Goal: Find specific page/section

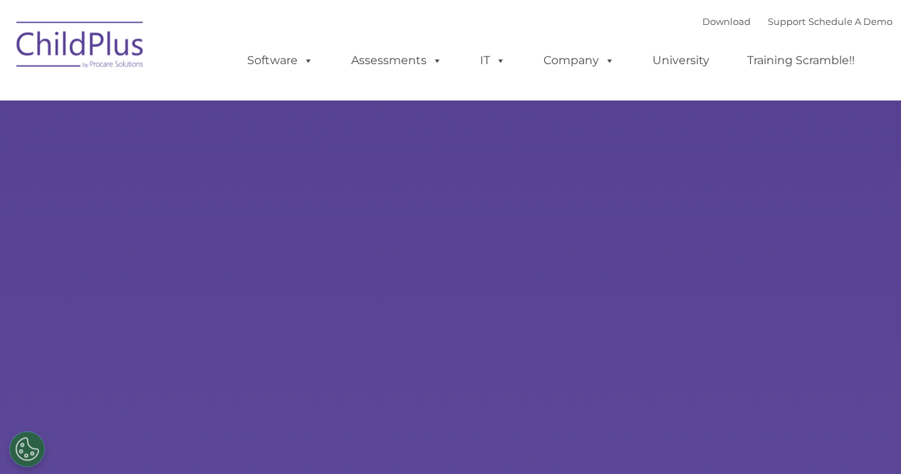
select select "MEDIUM"
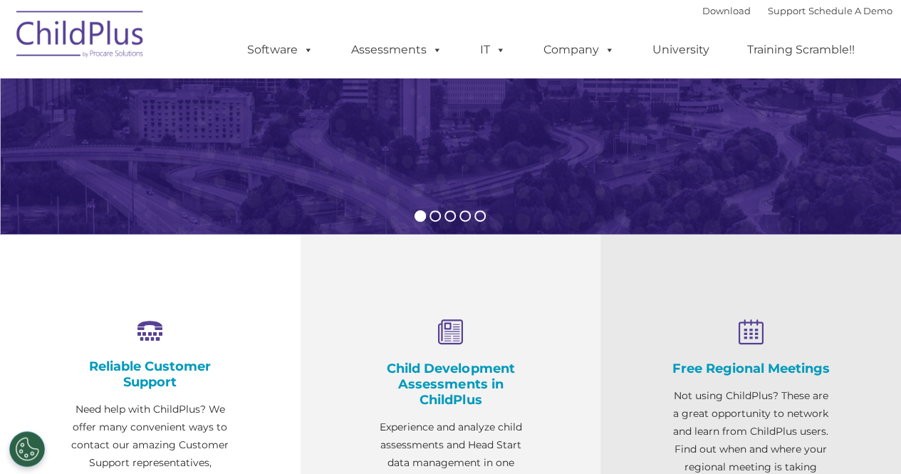
scroll to position [316, 0]
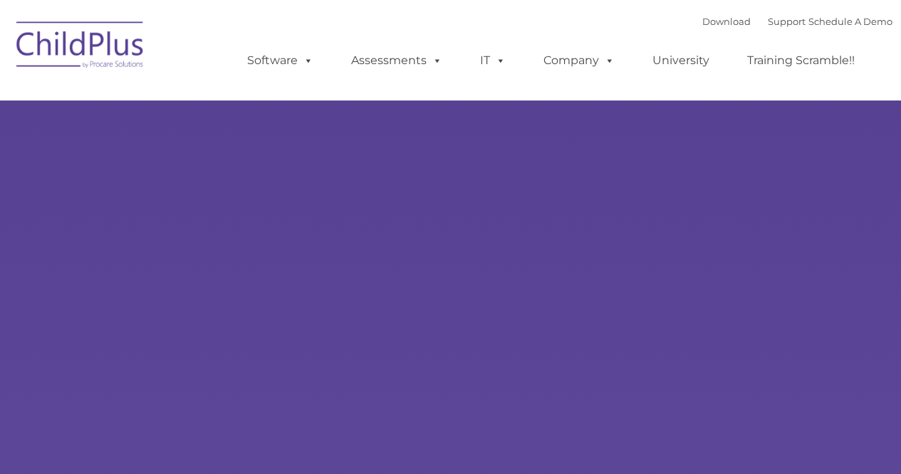
type input ""
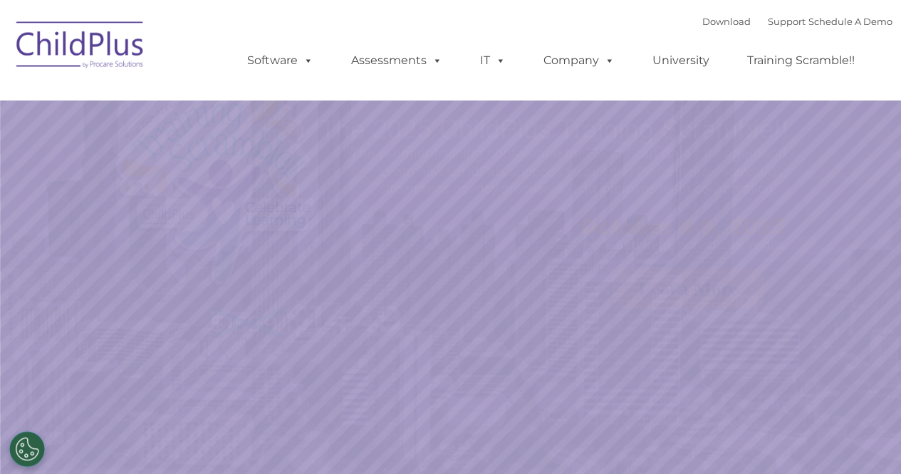
select select "MEDIUM"
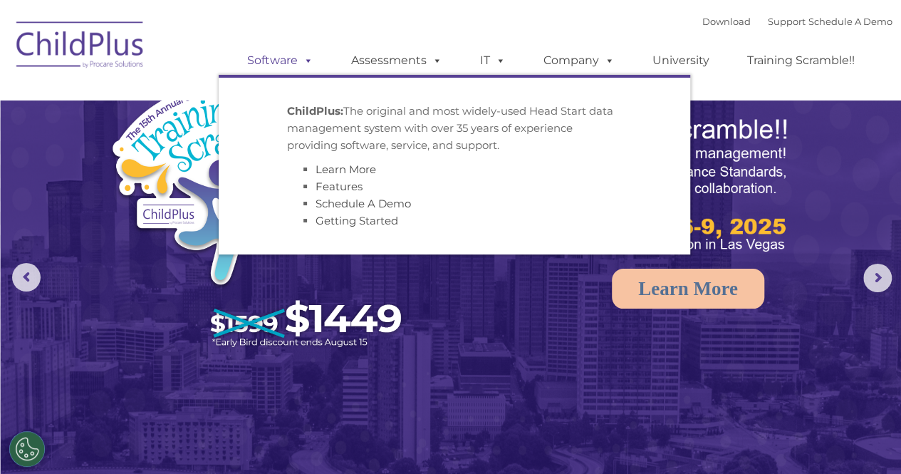
click at [308, 63] on span at bounding box center [306, 60] width 16 height 14
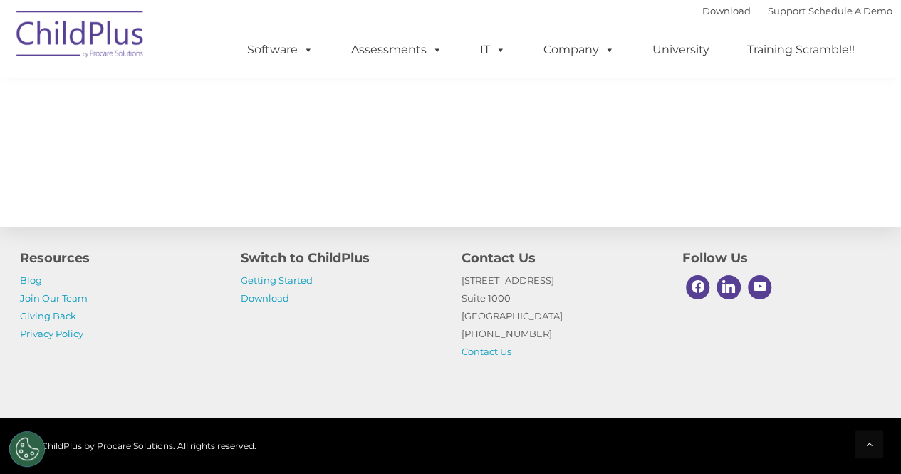
scroll to position [1657, 0]
